Goal: Obtain resource: Obtain resource

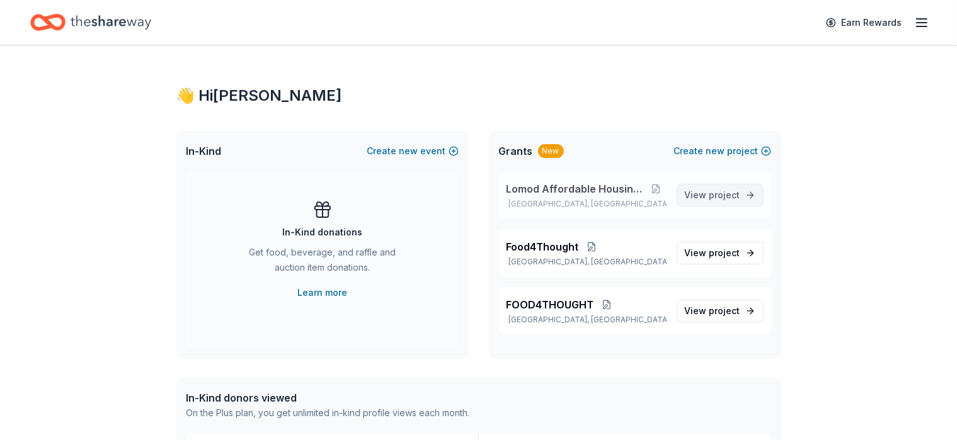
click at [489, 195] on span "project" at bounding box center [724, 195] width 31 height 11
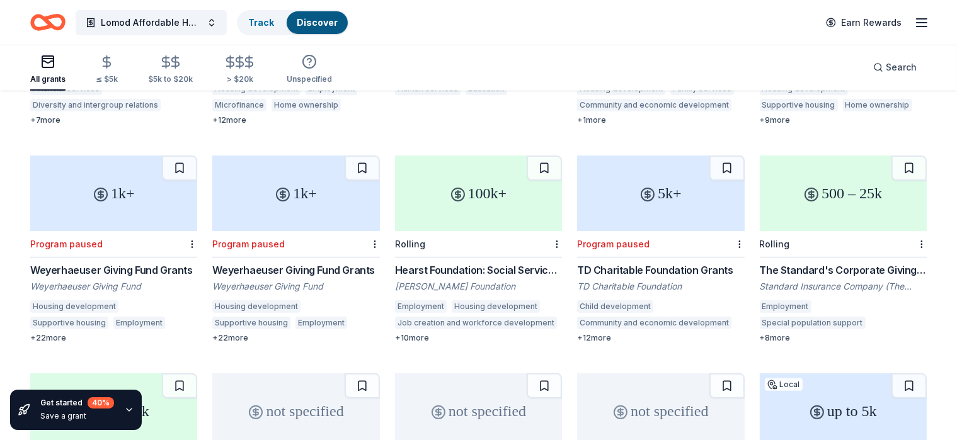
scroll to position [290, 0]
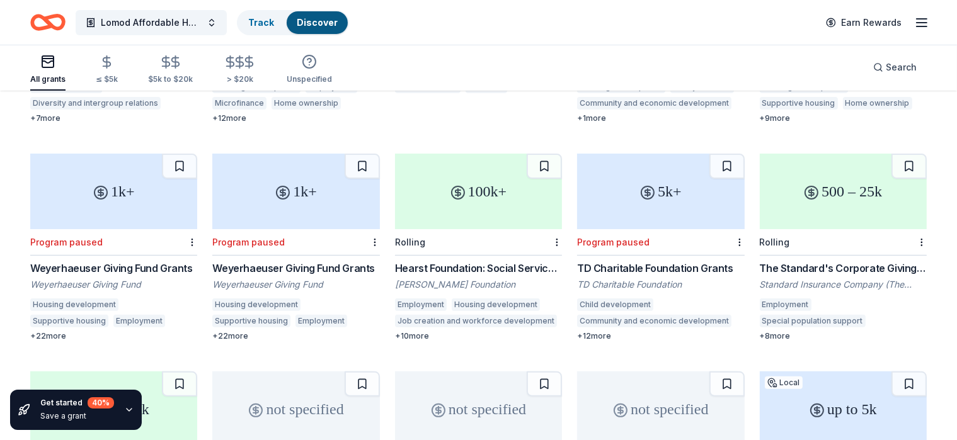
click at [483, 181] on div "100k+" at bounding box center [478, 192] width 167 height 76
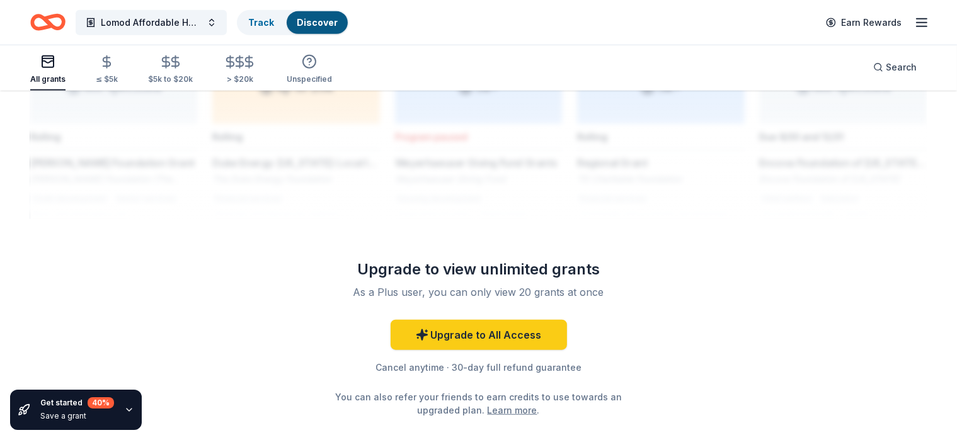
scroll to position [1087, 0]
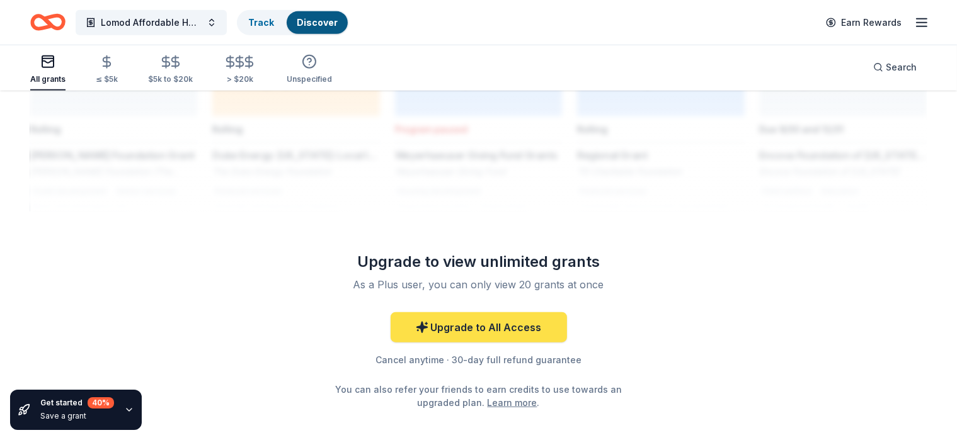
click at [481, 312] on link "Upgrade to All Access" at bounding box center [479, 327] width 176 height 30
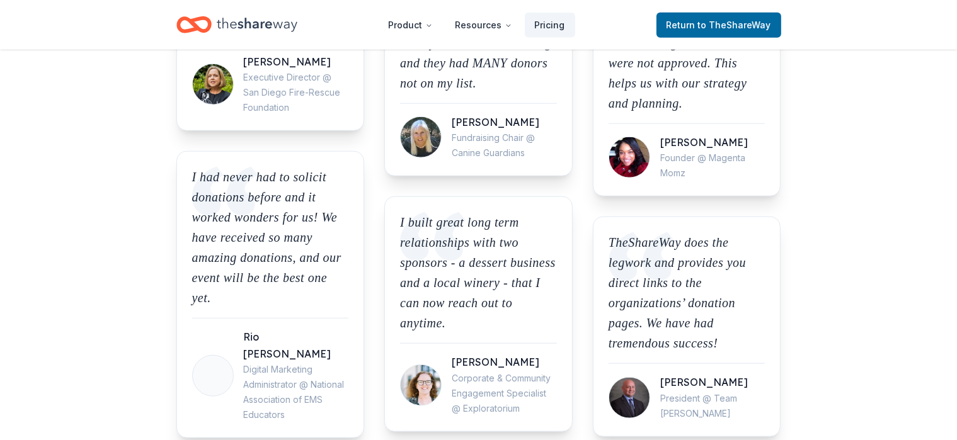
scroll to position [1238, 0]
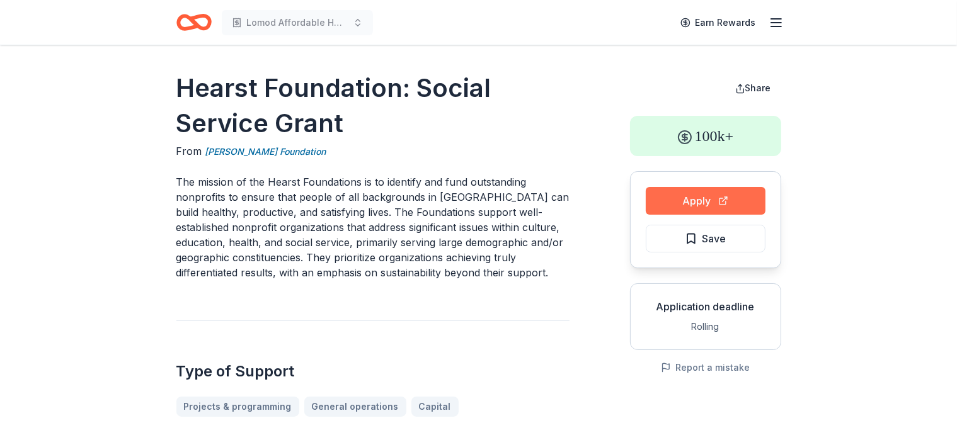
click at [703, 197] on button "Apply" at bounding box center [706, 201] width 120 height 28
click at [713, 211] on button "Apply" at bounding box center [706, 201] width 120 height 28
